Goal: Obtain resource: Download file/media

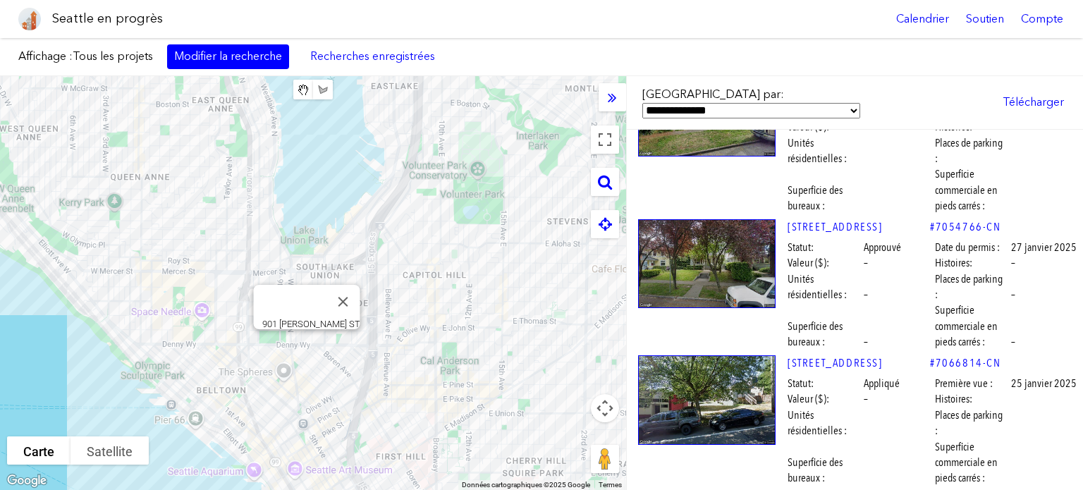
scroll to position [17914, 0]
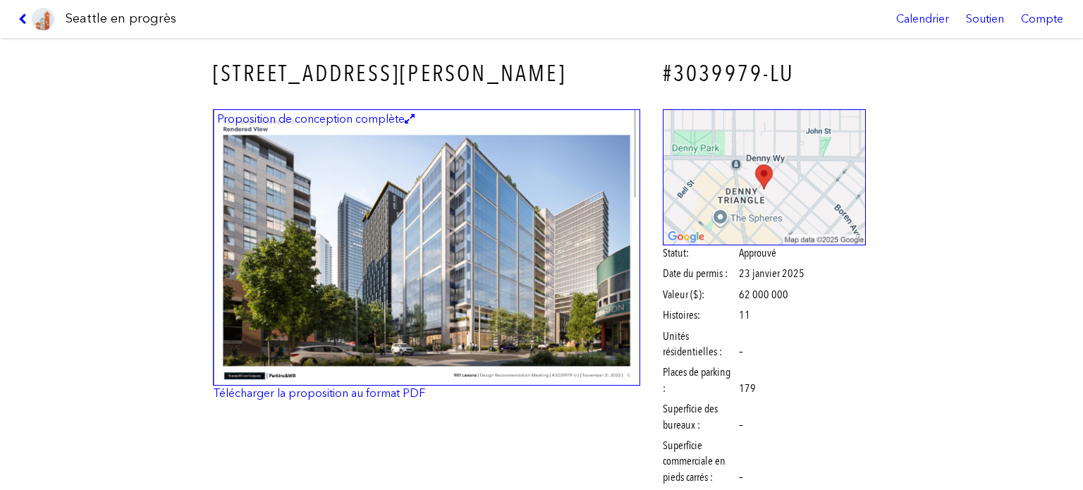
click at [492, 222] on img at bounding box center [426, 247] width 427 height 277
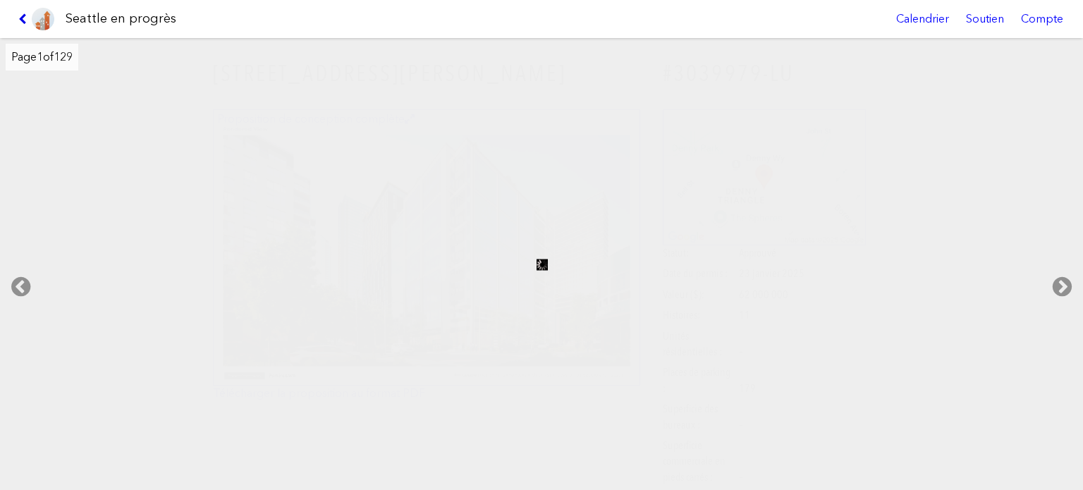
click at [23, 16] on icon at bounding box center [24, 18] width 13 height 11
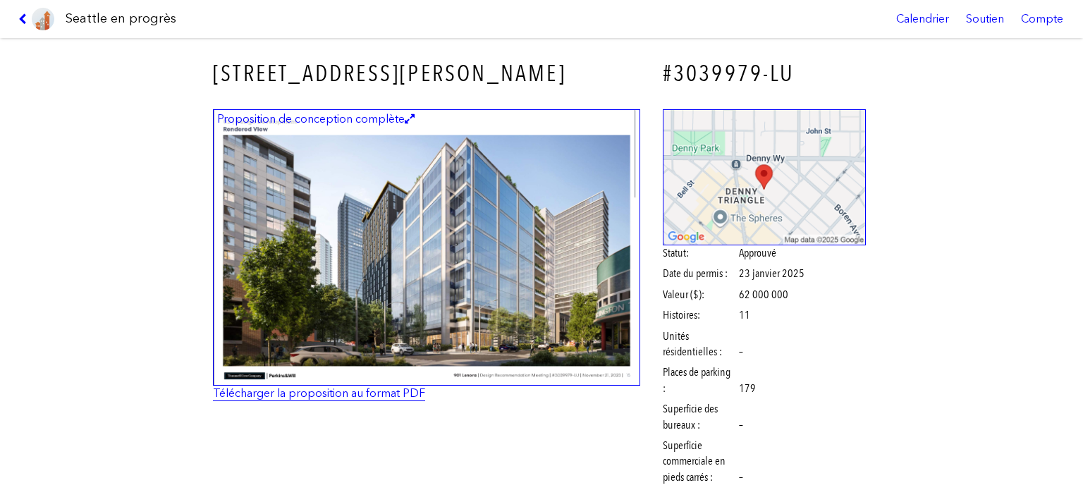
click at [364, 391] on font "Télécharger la proposition au format PDF" at bounding box center [319, 392] width 212 height 13
click at [18, 10] on link at bounding box center [36, 19] width 47 height 38
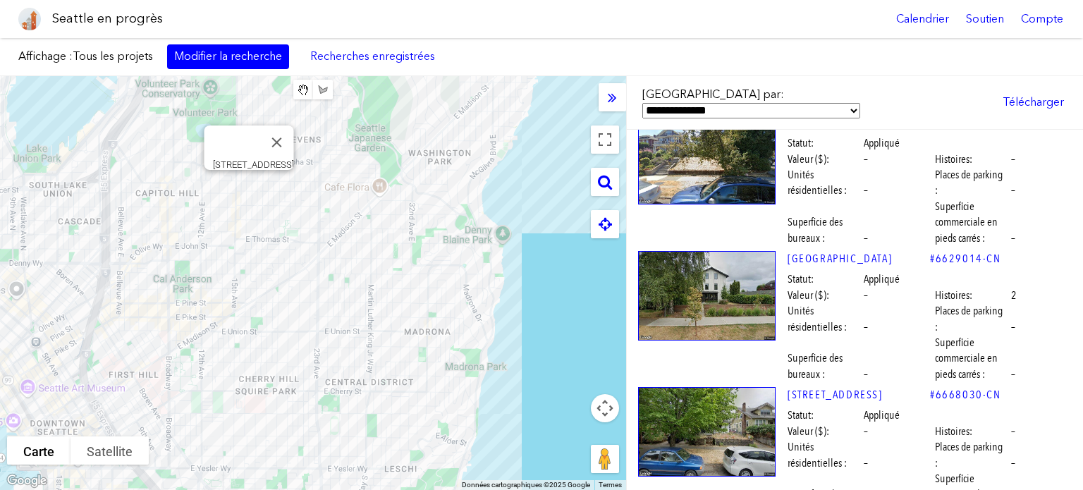
scroll to position [59634, 0]
